Goal: Transaction & Acquisition: Purchase product/service

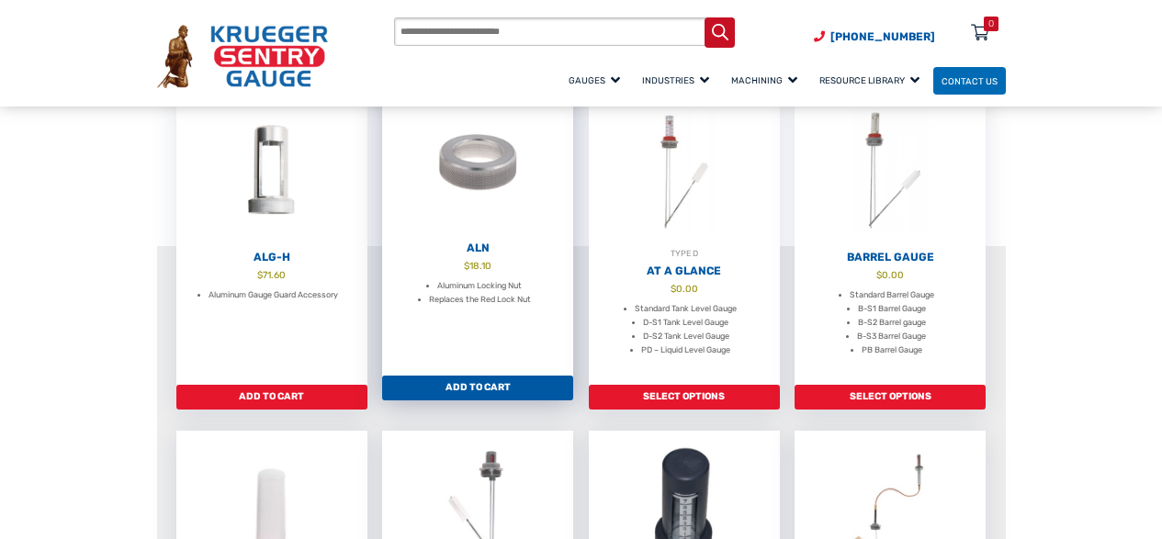
scroll to position [551, 0]
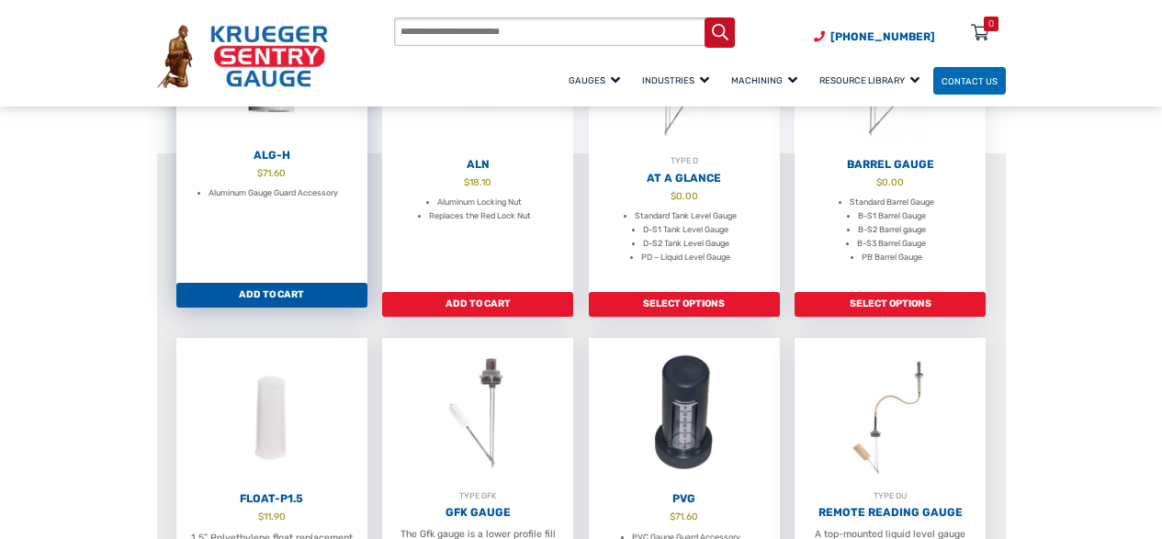
click at [281, 299] on link "Add to cart" at bounding box center [271, 296] width 191 height 26
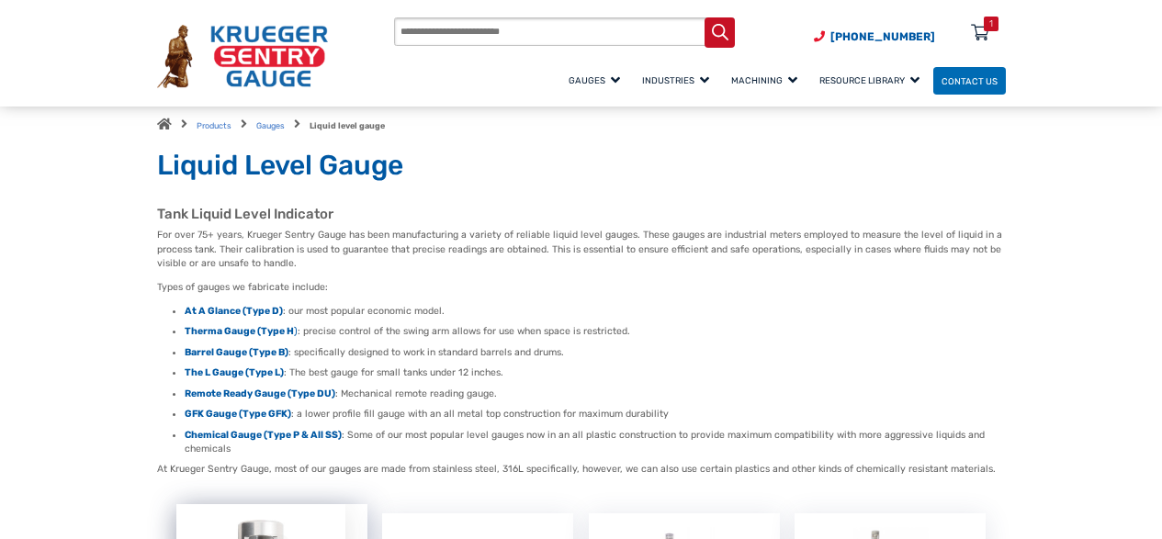
scroll to position [0, 0]
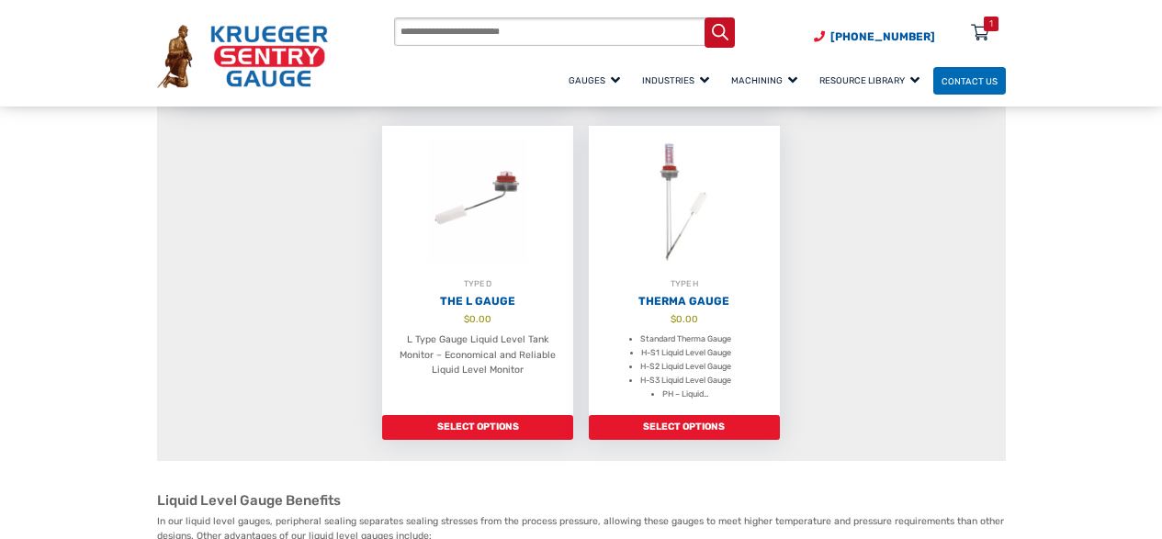
scroll to position [1103, 0]
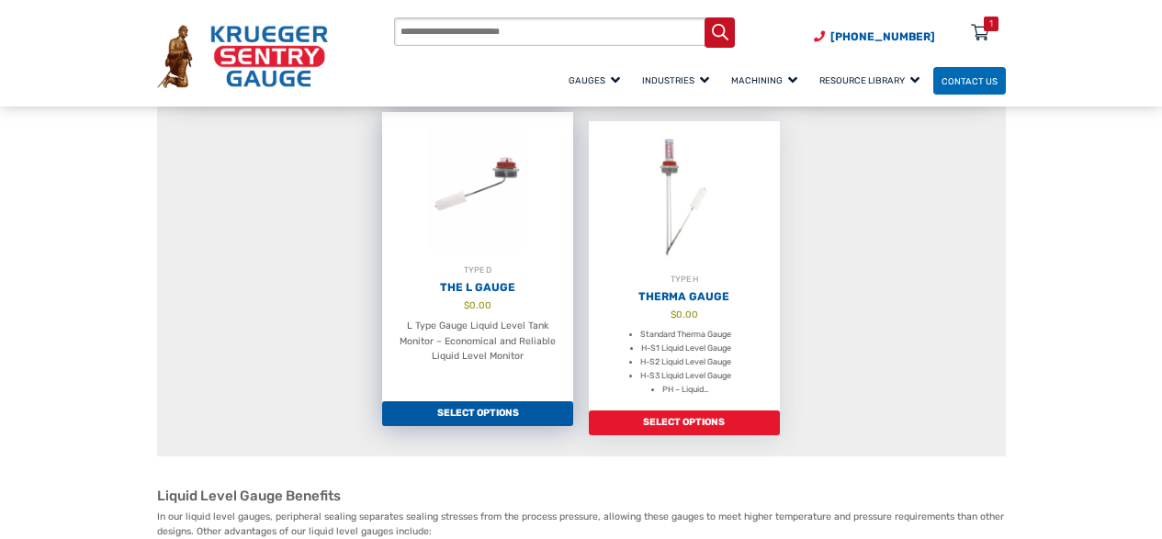
click at [447, 339] on p "L Type Gauge Liquid Level Tank Monitor – Economical and Reliable Liquid Level M…" at bounding box center [478, 342] width 164 height 46
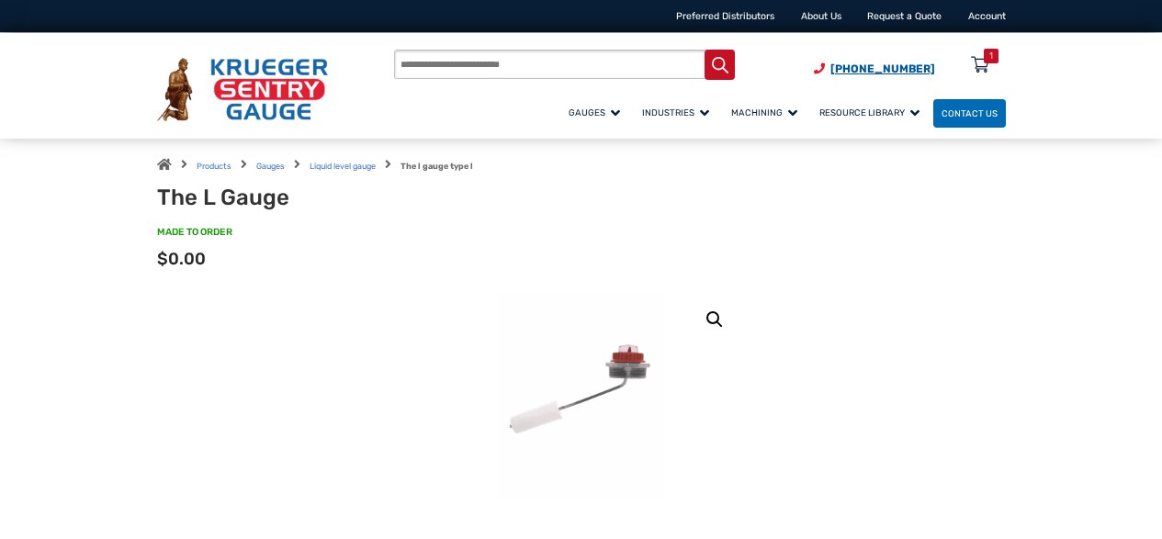
click at [908, 68] on span "[PHONE_NUMBER]" at bounding box center [883, 68] width 105 height 13
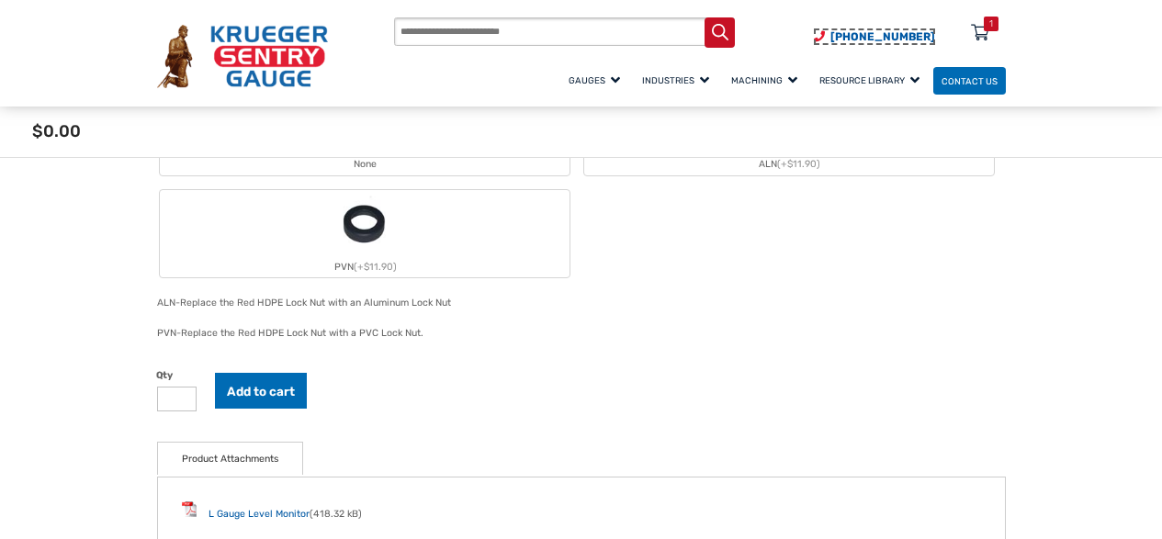
scroll to position [919, 0]
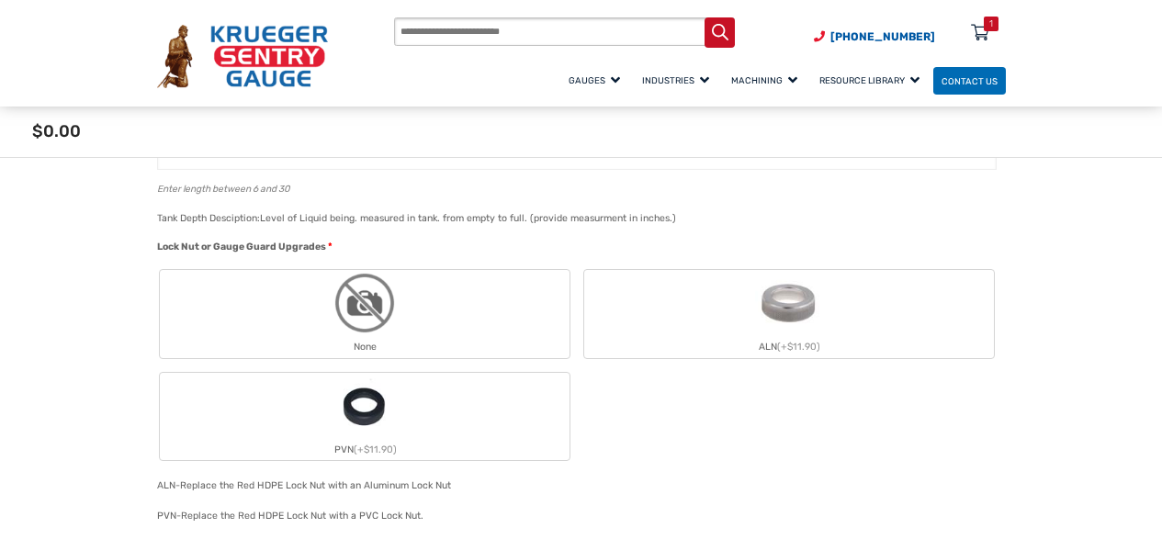
click at [357, 294] on img "None" at bounding box center [365, 303] width 66 height 66
